Goal: Task Accomplishment & Management: Manage account settings

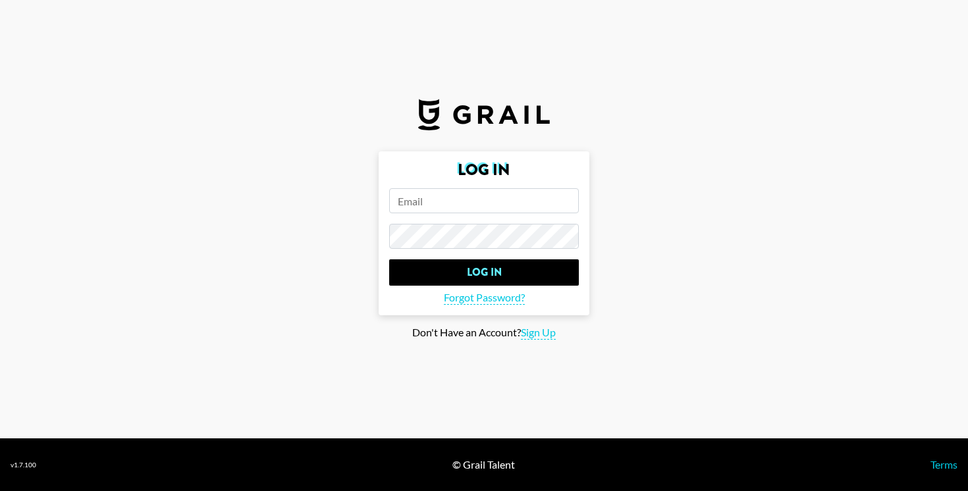
click at [500, 209] on input "email" at bounding box center [484, 200] width 190 height 25
type input "[PERSON_NAME][EMAIL_ADDRESS][DOMAIN_NAME]"
click at [789, 314] on main "Log In [PERSON_NAME][EMAIL_ADDRESS][DOMAIN_NAME] Log In Forgot Password? Don't …" at bounding box center [484, 245] width 947 height 188
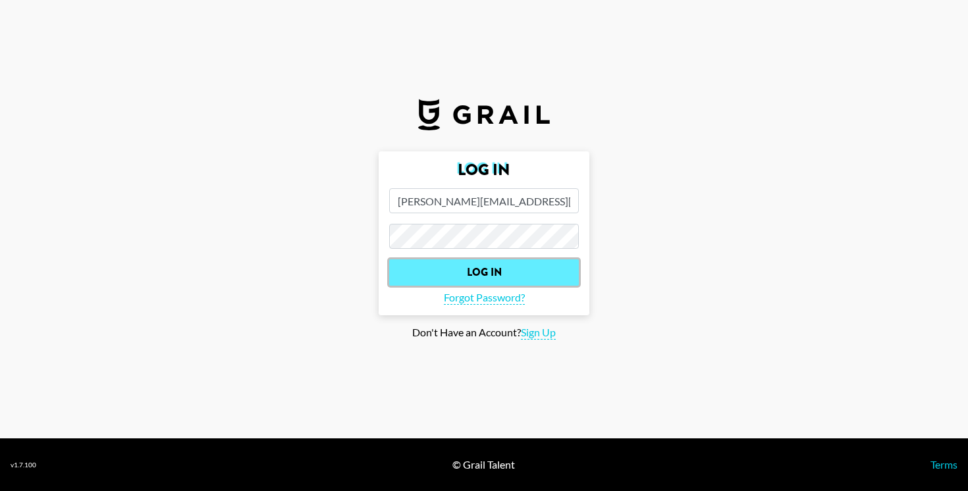
click at [516, 273] on input "Log In" at bounding box center [484, 272] width 190 height 26
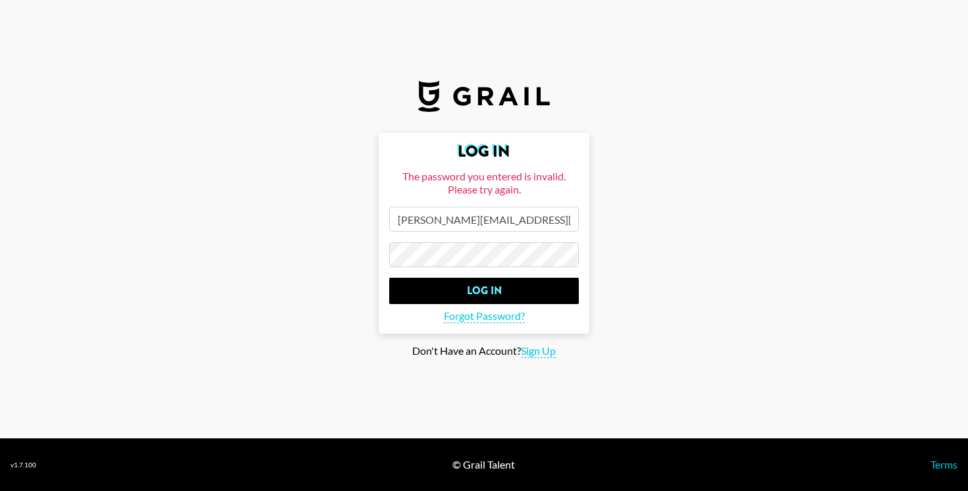
click at [700, 367] on section "Log In The password you entered is invalid. Please try again. [PERSON_NAME][EMA…" at bounding box center [484, 219] width 968 height 439
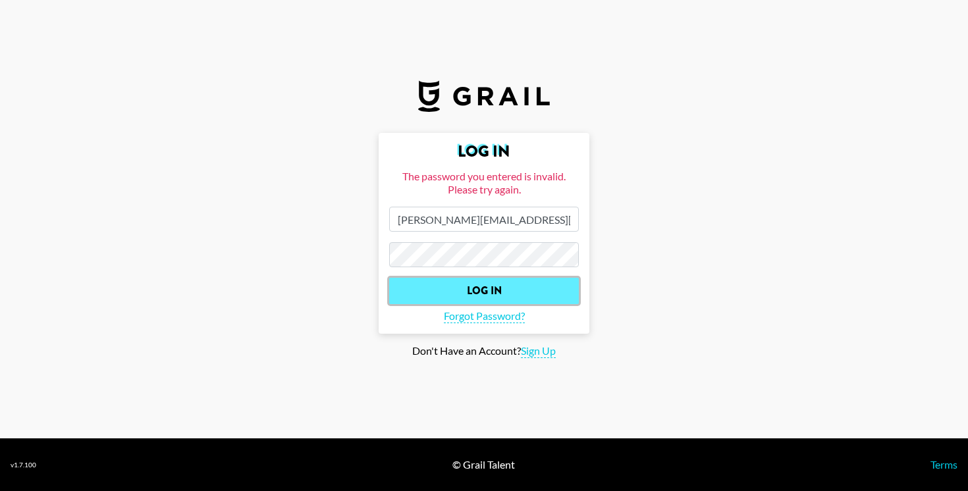
click at [543, 295] on input "Log In" at bounding box center [484, 291] width 190 height 26
click at [551, 292] on input "Log In" at bounding box center [484, 291] width 190 height 26
click at [506, 292] on input "Log In" at bounding box center [484, 291] width 190 height 26
click at [464, 296] on input "Log In" at bounding box center [484, 291] width 190 height 26
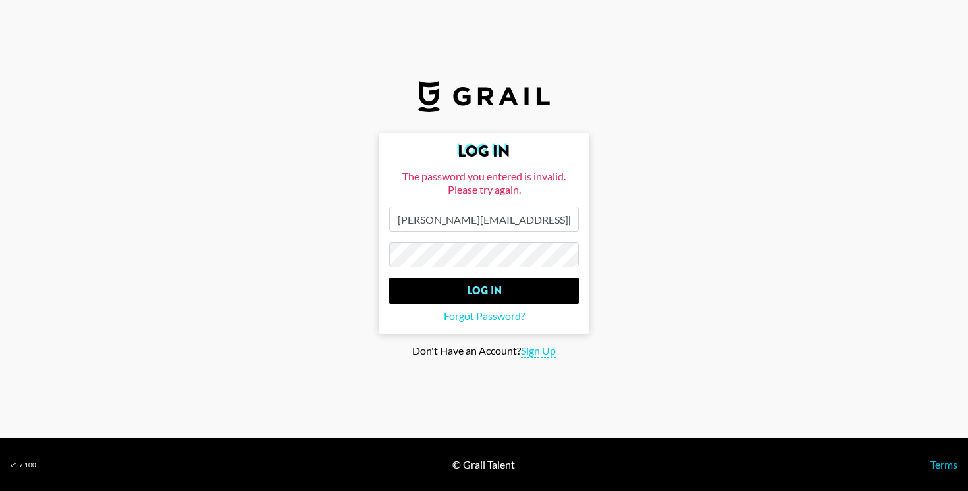
click at [540, 360] on section "Log In The password you entered is invalid. Please try again. [PERSON_NAME][EMA…" at bounding box center [484, 219] width 968 height 439
click at [536, 354] on span "Sign Up" at bounding box center [538, 351] width 35 height 14
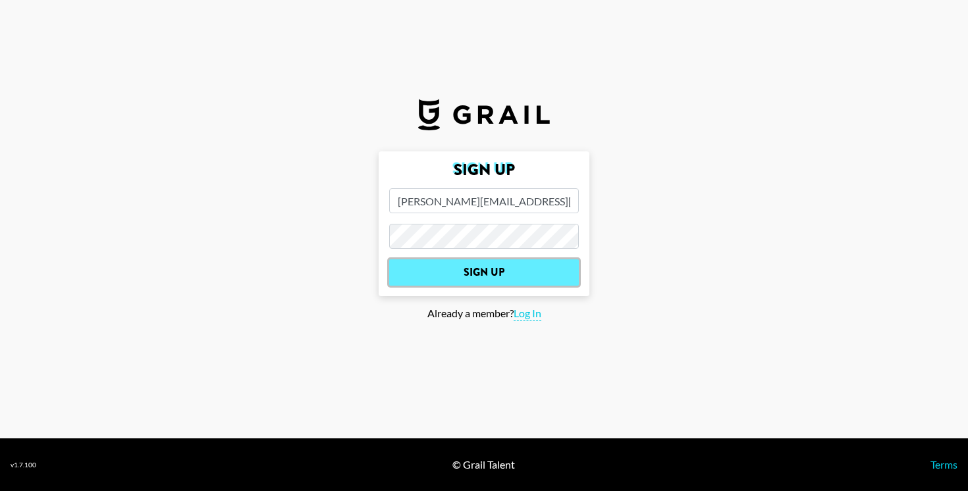
click at [512, 273] on input "Sign Up" at bounding box center [484, 272] width 190 height 26
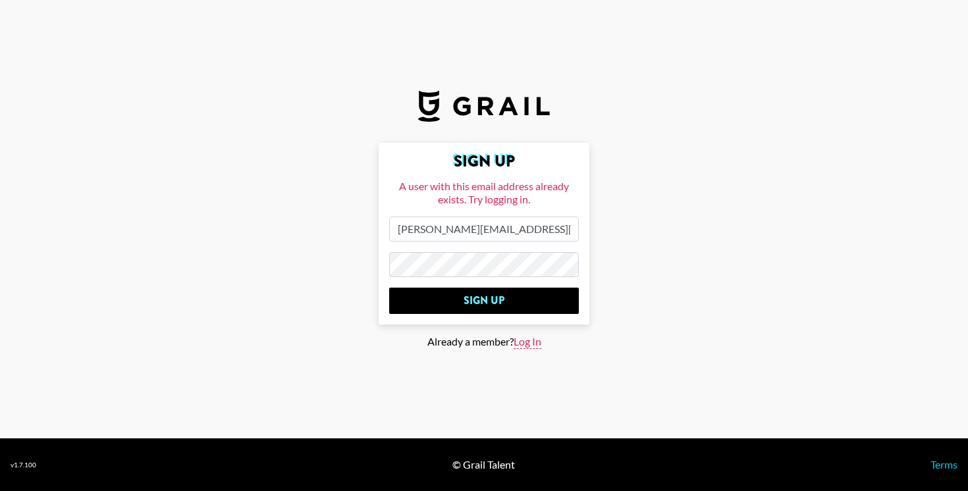
click at [529, 346] on span "Log In" at bounding box center [528, 342] width 28 height 14
type input "Log In"
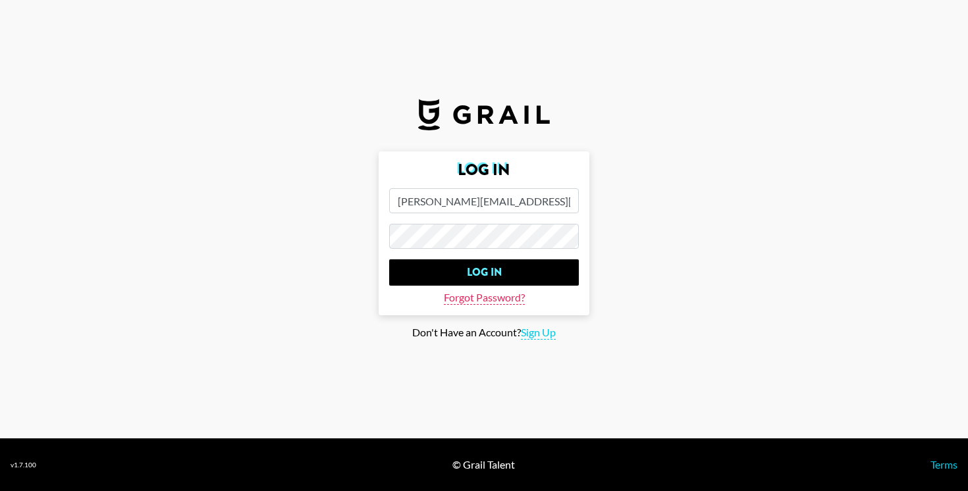
click at [509, 297] on span "Forgot Password?" at bounding box center [484, 298] width 81 height 14
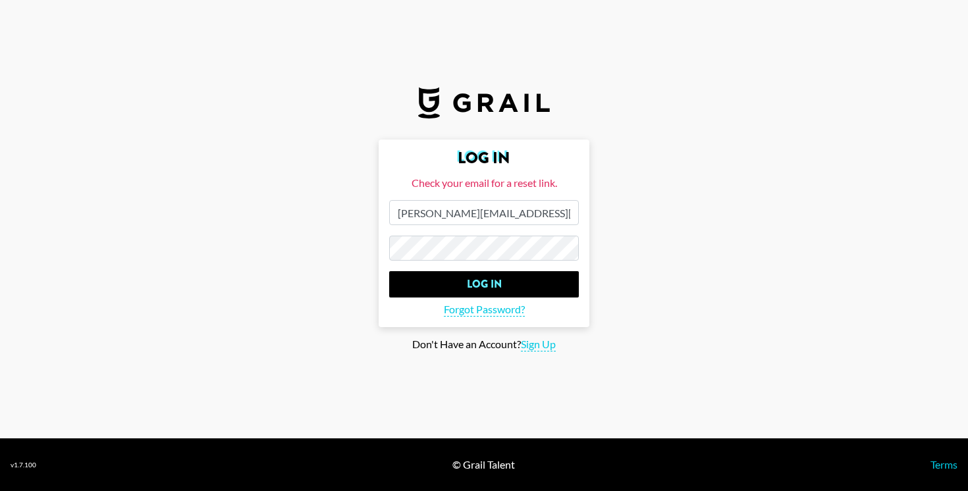
click at [334, 289] on main "Log In Check your email for a reset link. [PERSON_NAME][EMAIL_ADDRESS][DOMAIN_N…" at bounding box center [484, 246] width 947 height 212
